Goal: Navigation & Orientation: Understand site structure

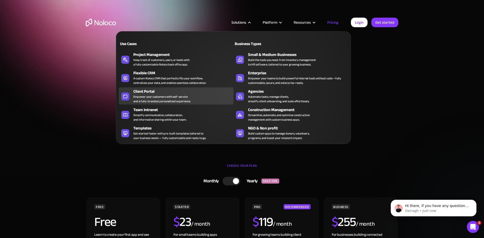
click at [172, 88] on link "Client Portal Empower your customers with self-service and a fully-branded pers…" at bounding box center [176, 96] width 115 height 17
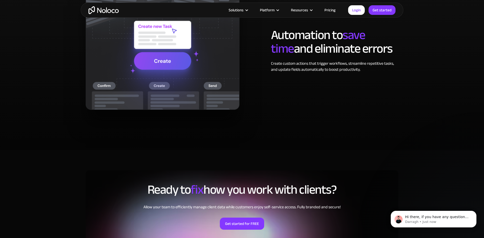
scroll to position [1293, 0]
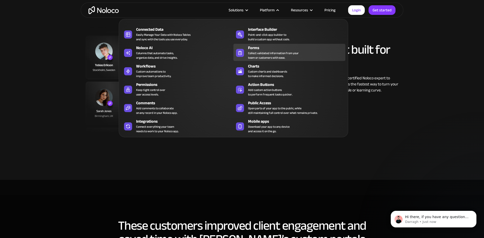
click at [261, 54] on div "Collect validated information from your team or customers with ease." at bounding box center [273, 55] width 51 height 9
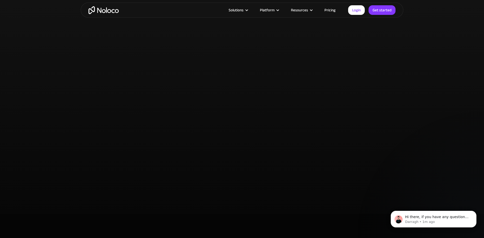
scroll to position [1153, 0]
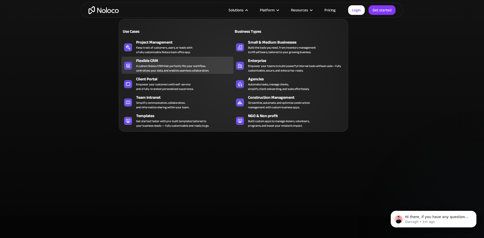
click at [184, 62] on div "Flexible CRM" at bounding box center [186, 61] width 100 height 6
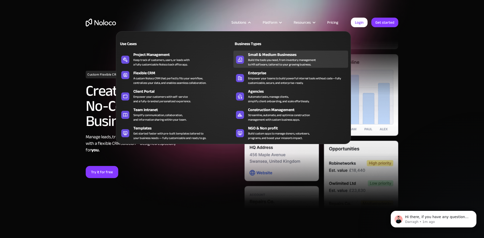
click at [258, 59] on div "Build the tools you need, from inventory management to HR software, tailored to…" at bounding box center [282, 62] width 68 height 9
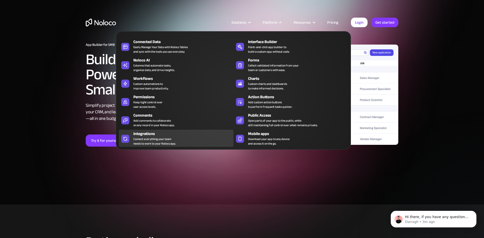
click at [179, 138] on div "Integrations Connect everything your team needs to work to your Noloco app." at bounding box center [182, 138] width 98 height 15
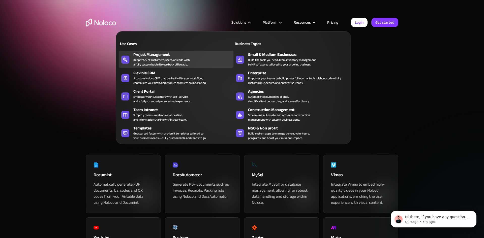
click at [208, 60] on div "Project Management Keep track of customers, users, or leads with a fully custom…" at bounding box center [182, 59] width 98 height 15
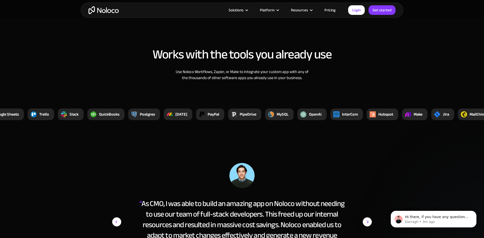
scroll to position [1858, 0]
